Goal: Task Accomplishment & Management: Manage account settings

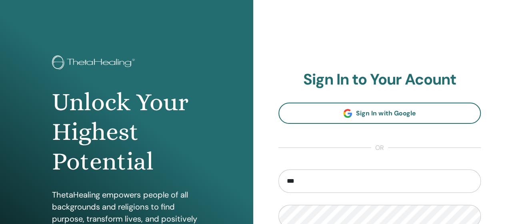
type input "**********"
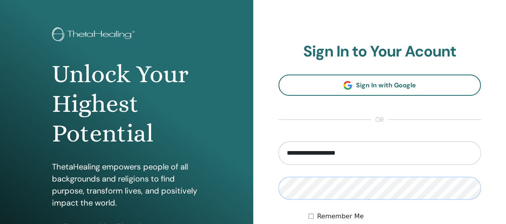
scroll to position [54, 0]
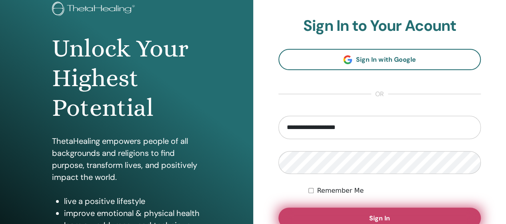
click at [421, 207] on button "Sign In" at bounding box center [379, 217] width 203 height 21
